Goal: Contribute content: Add original content to the website for others to see

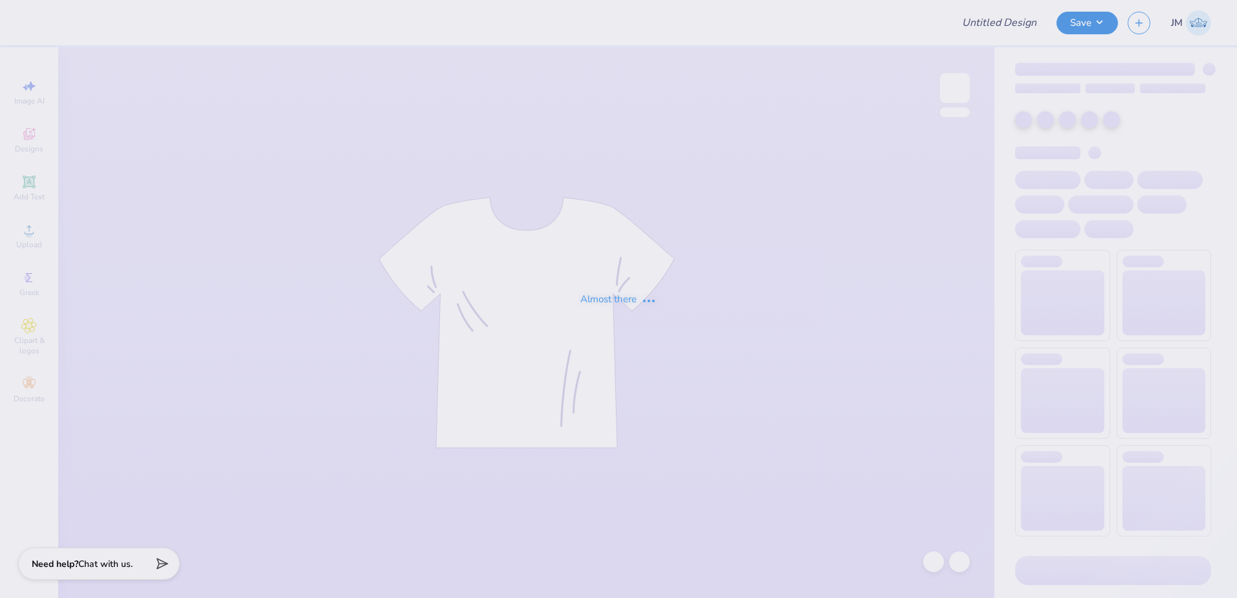
type input "[PERSON_NAME] : [GEOGRAPHIC_DATA][US_STATE]: [GEOGRAPHIC_DATA]"
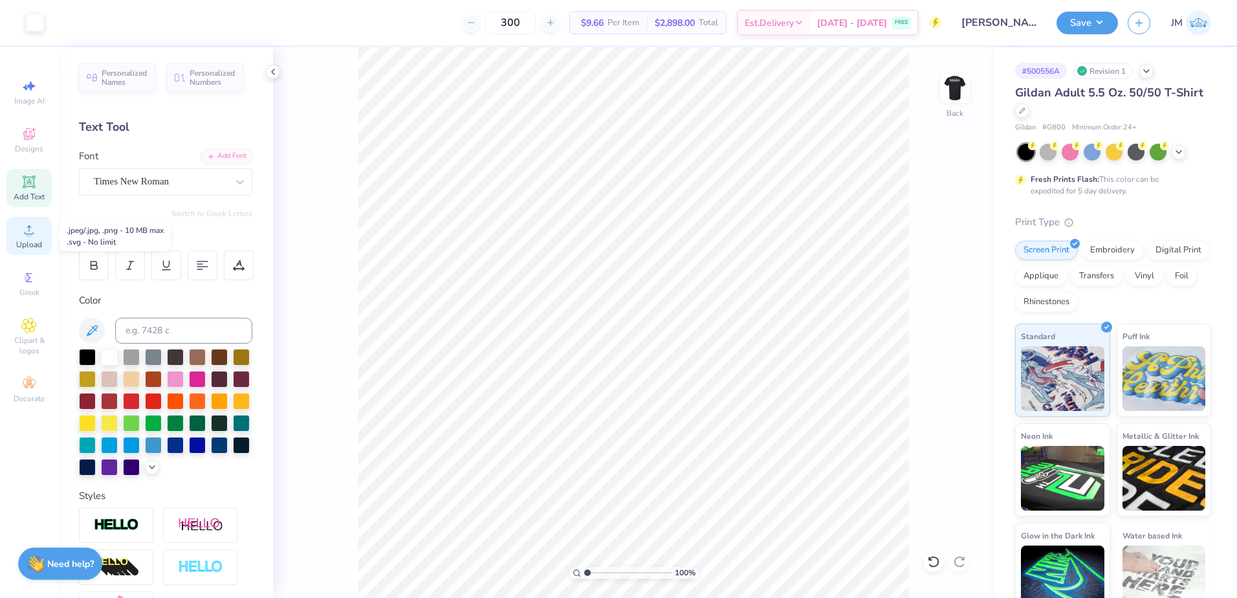
click at [34, 237] on div "Upload" at bounding box center [28, 236] width 45 height 38
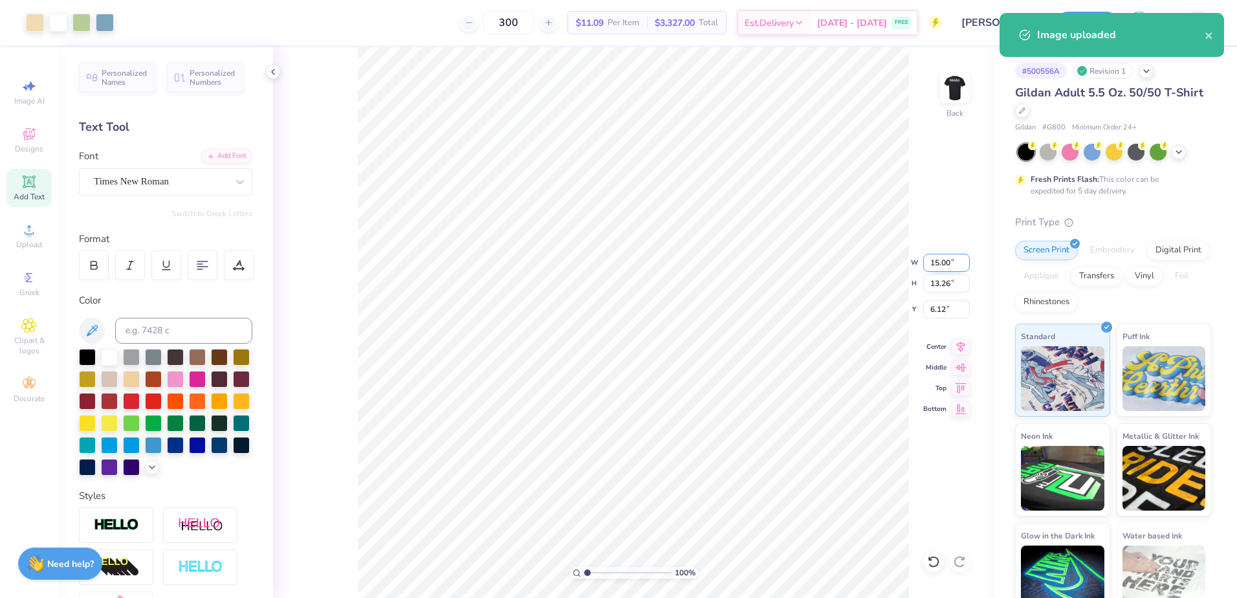
click at [946, 261] on input "15.00" at bounding box center [946, 263] width 47 height 18
type input "9.00"
type input "7.96"
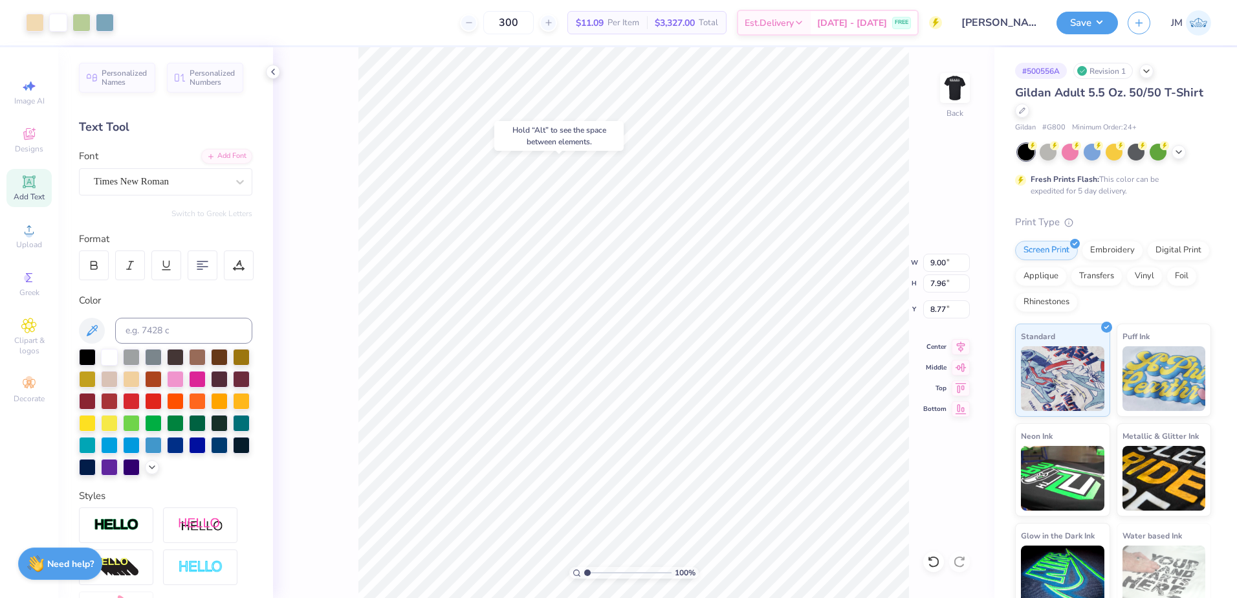
type input "3.00"
click at [662, 581] on li "Send to Back" at bounding box center [672, 581] width 102 height 25
type input "11.49"
click at [601, 575] on input "range" at bounding box center [627, 573] width 87 height 12
click at [961, 341] on icon at bounding box center [960, 345] width 18 height 16
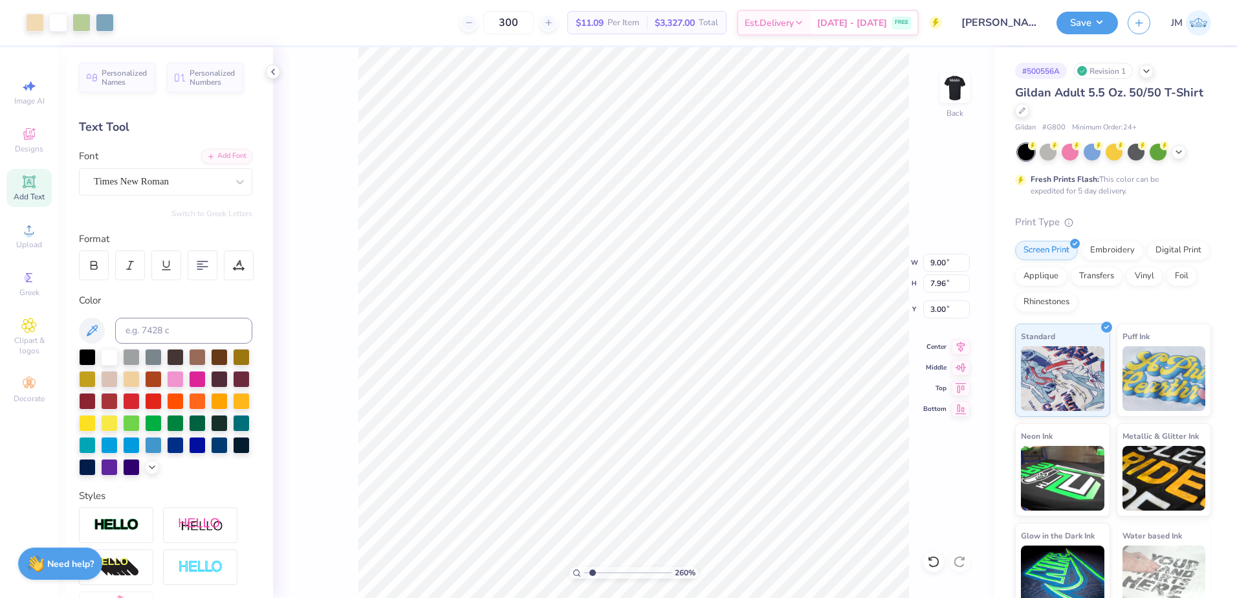
type input "1.63"
click at [592, 575] on input "range" at bounding box center [627, 573] width 87 height 12
type input "11.18"
click at [957, 348] on icon at bounding box center [960, 345] width 18 height 16
type input "9.00"
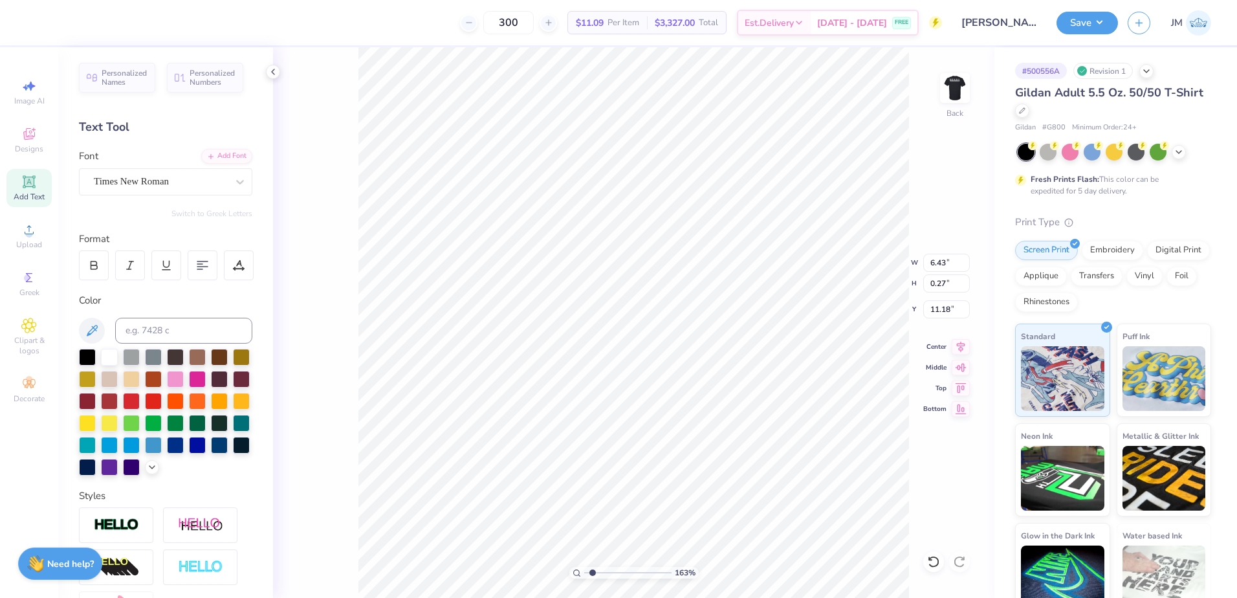
type input "7.96"
type input "3.00"
drag, startPoint x: 960, startPoint y: 345, endPoint x: 915, endPoint y: 343, distance: 46.0
click at [960, 345] on icon at bounding box center [960, 347] width 18 height 16
click at [643, 448] on li "Group" at bounding box center [638, 444] width 102 height 25
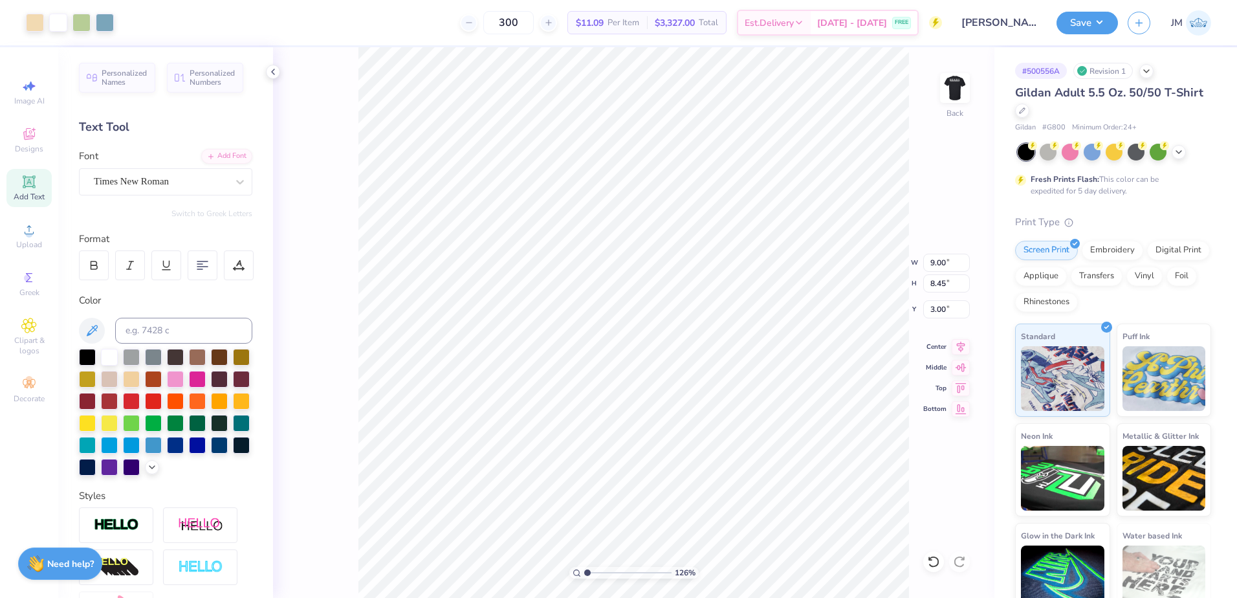
drag, startPoint x: 589, startPoint y: 571, endPoint x: 582, endPoint y: 566, distance: 8.3
type input "1"
click at [584, 567] on input "range" at bounding box center [627, 573] width 87 height 12
click at [1078, 23] on button "Save" at bounding box center [1086, 21] width 61 height 23
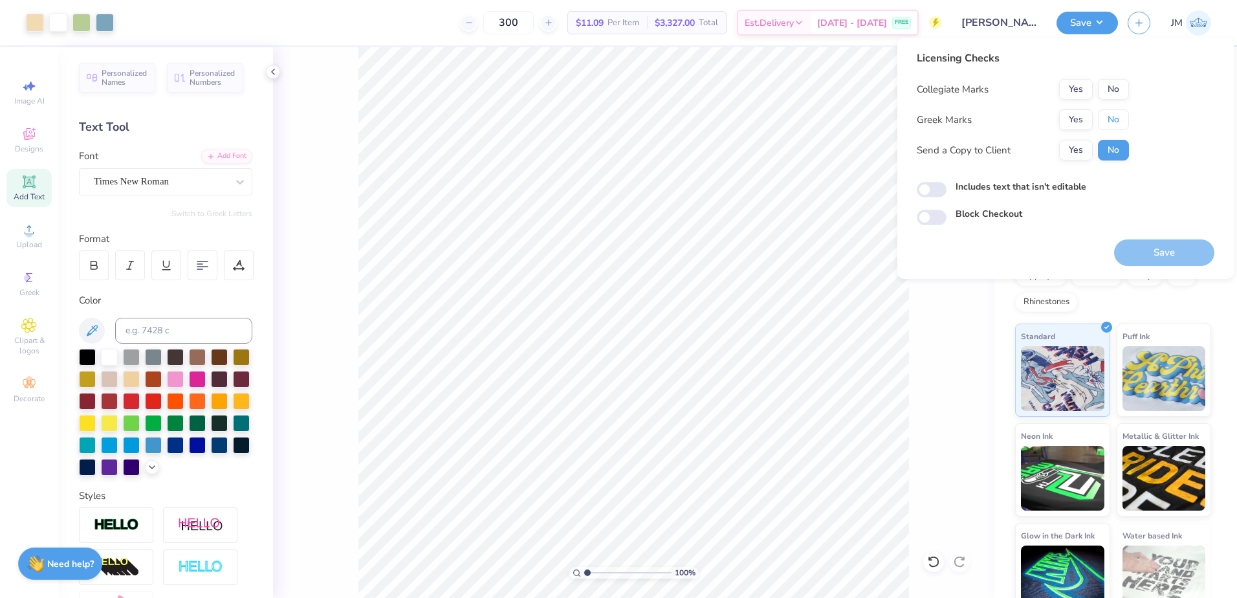
drag, startPoint x: 1112, startPoint y: 120, endPoint x: 1109, endPoint y: 100, distance: 20.2
click at [1112, 120] on button "No" at bounding box center [1113, 119] width 31 height 21
click at [1109, 93] on button "No" at bounding box center [1113, 89] width 31 height 21
click at [1144, 243] on button "Save" at bounding box center [1164, 252] width 100 height 27
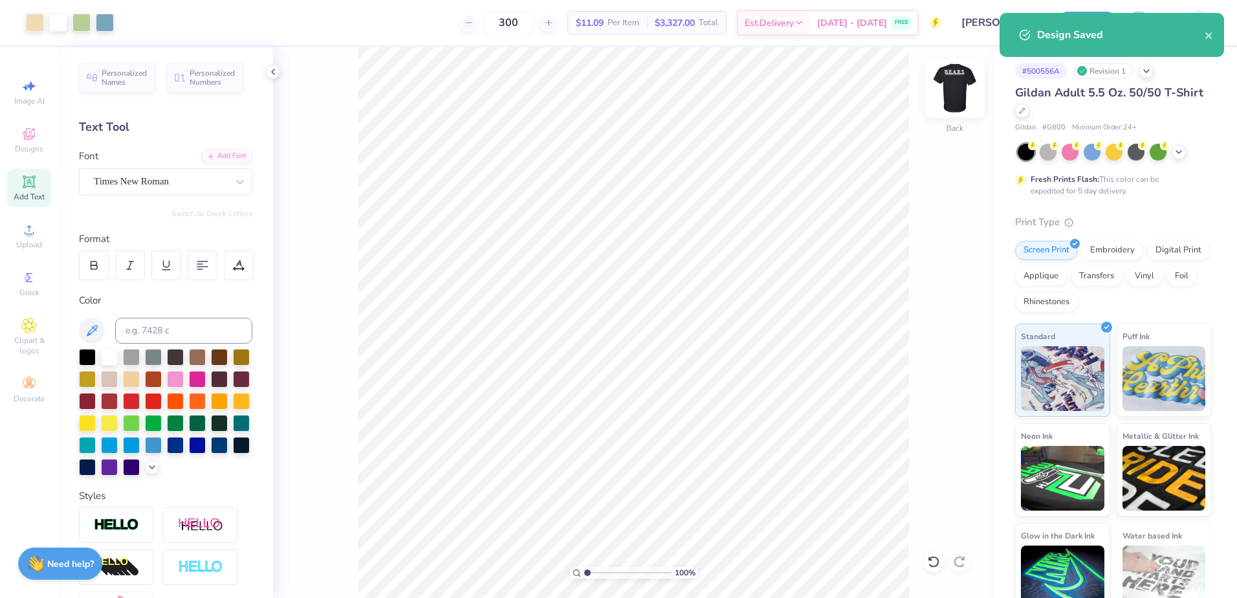
click at [957, 91] on img at bounding box center [955, 88] width 52 height 52
click at [957, 91] on img at bounding box center [955, 88] width 26 height 26
